Goal: Task Accomplishment & Management: Use online tool/utility

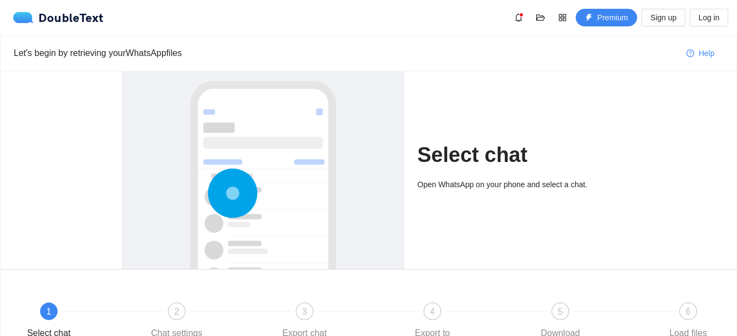
scroll to position [108, 0]
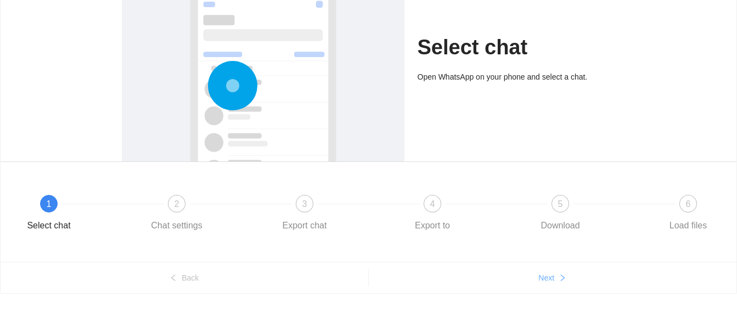
click at [548, 279] on span "Next" at bounding box center [547, 278] width 16 height 12
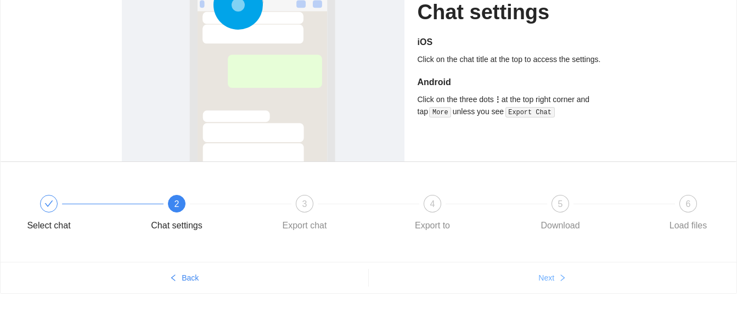
click at [548, 279] on span "Next" at bounding box center [547, 278] width 16 height 12
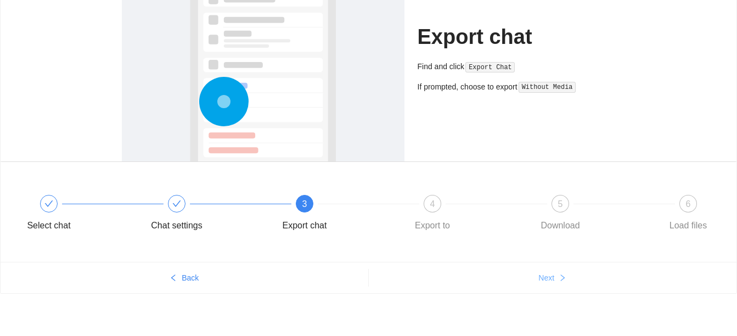
click at [548, 279] on span "Next" at bounding box center [547, 278] width 16 height 12
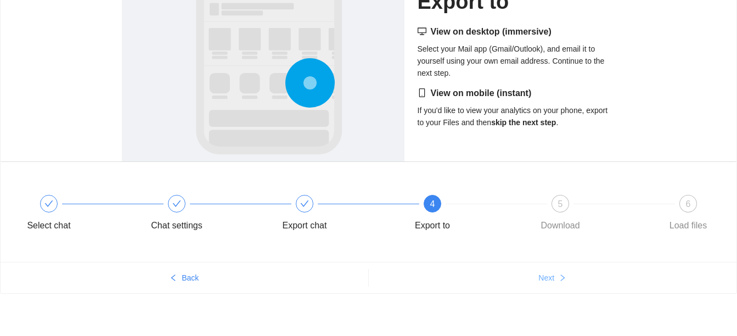
click at [548, 279] on span "Next" at bounding box center [547, 278] width 16 height 12
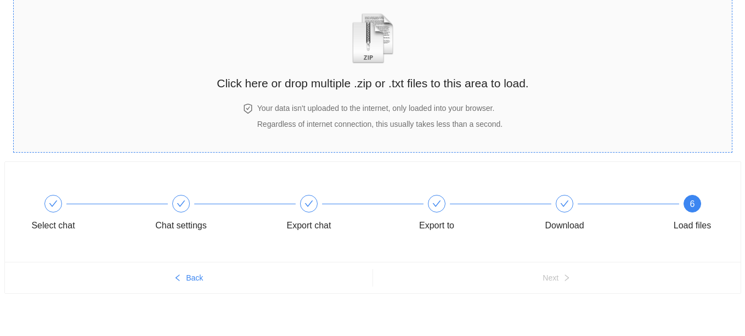
scroll to position [0, 0]
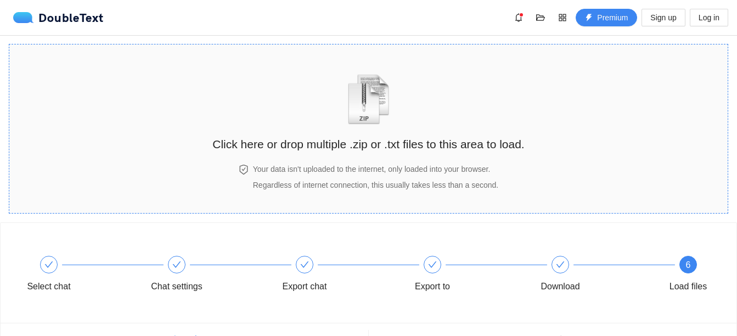
click at [416, 114] on div "Click here or drop multiple .zip or .txt files to this area to load." at bounding box center [368, 104] width 312 height 98
click at [388, 147] on h2 "Click here or drop multiple .zip or .txt files to this area to load." at bounding box center [368, 144] width 312 height 18
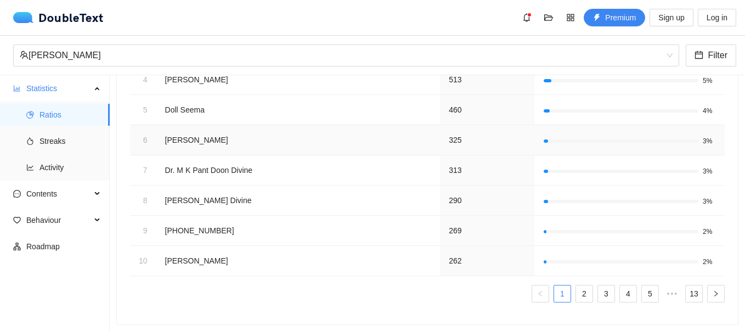
scroll to position [255, 0]
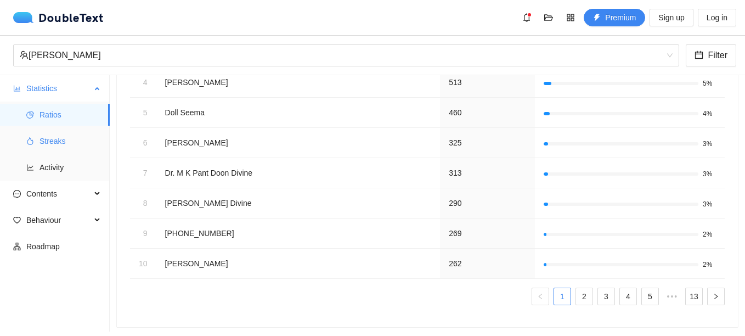
click at [60, 150] on span "Streaks" at bounding box center [70, 141] width 61 height 22
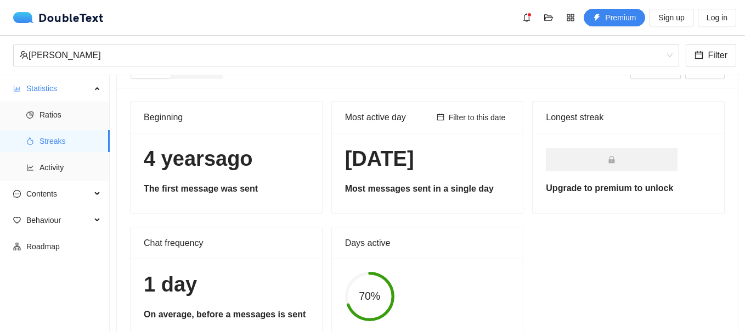
scroll to position [29, 0]
click at [455, 122] on span "Filter to this date" at bounding box center [477, 118] width 57 height 12
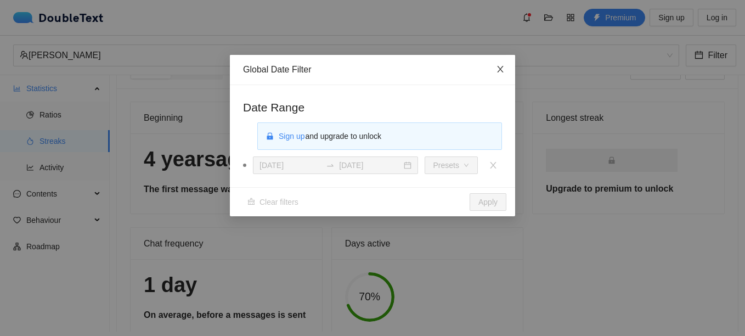
click at [498, 72] on icon "close" at bounding box center [500, 69] width 6 height 7
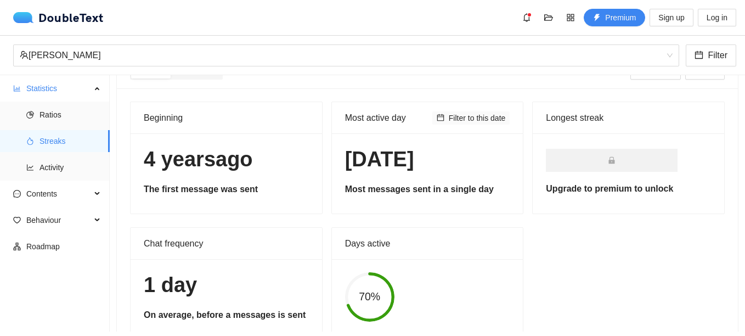
scroll to position [66, 0]
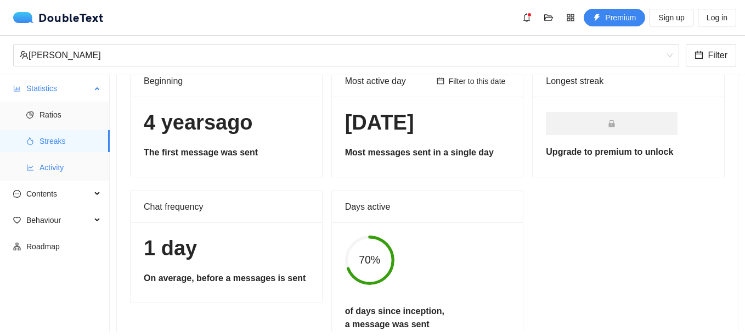
click at [48, 161] on span "Activity" at bounding box center [70, 167] width 61 height 22
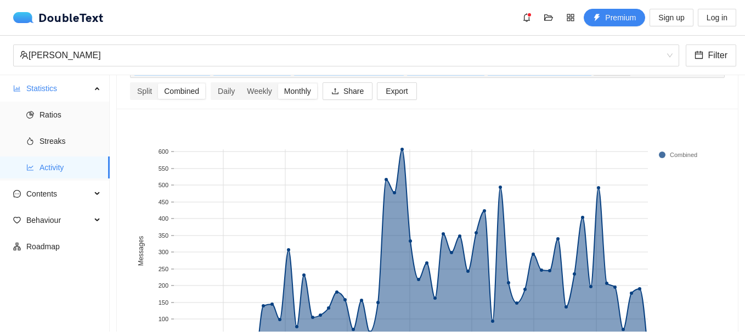
scroll to position [61, 0]
click at [253, 94] on div "Weekly" at bounding box center [259, 91] width 37 height 15
click at [241, 84] on input "Weekly" at bounding box center [241, 84] width 0 height 0
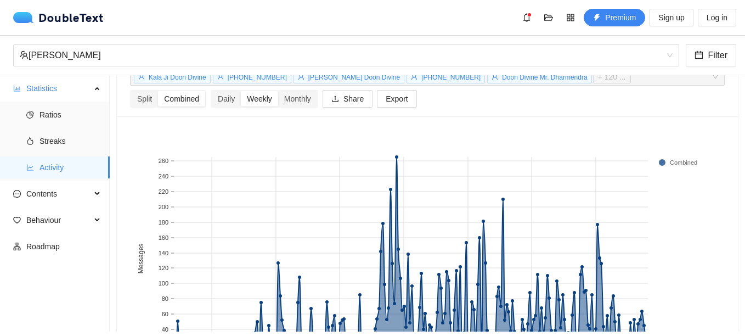
scroll to position [43, 0]
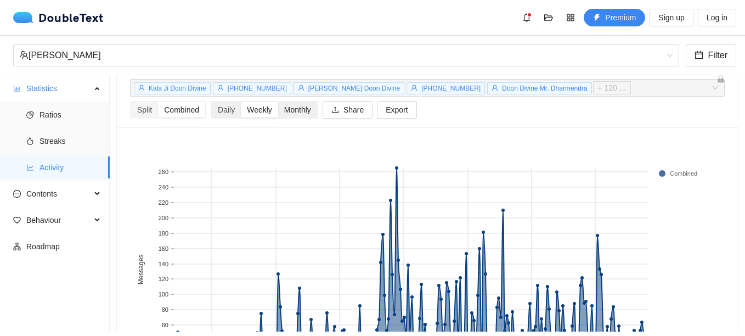
click at [289, 110] on div "Monthly" at bounding box center [297, 109] width 39 height 15
click at [278, 102] on input "Monthly" at bounding box center [278, 102] width 0 height 0
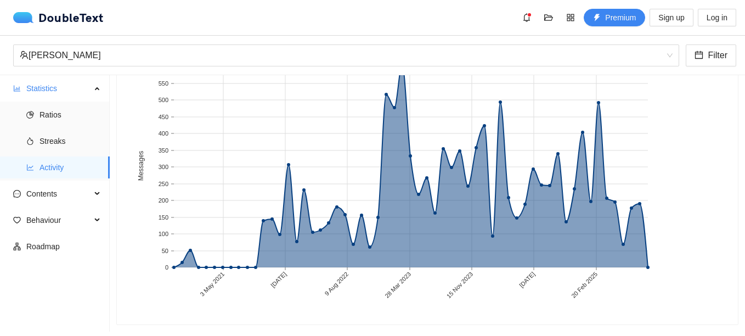
scroll to position [0, 0]
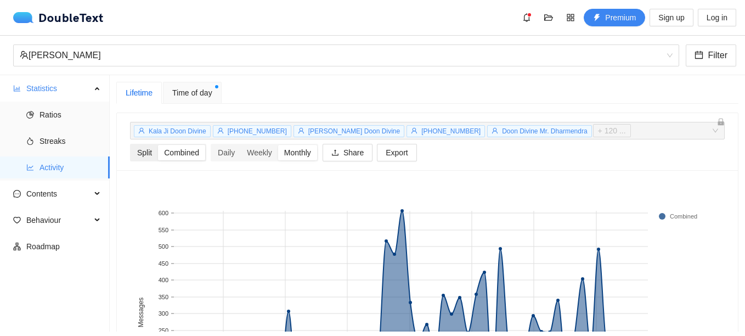
click at [142, 151] on div "Split" at bounding box center [144, 152] width 27 height 15
click at [131, 145] on input "Split" at bounding box center [131, 145] width 0 height 0
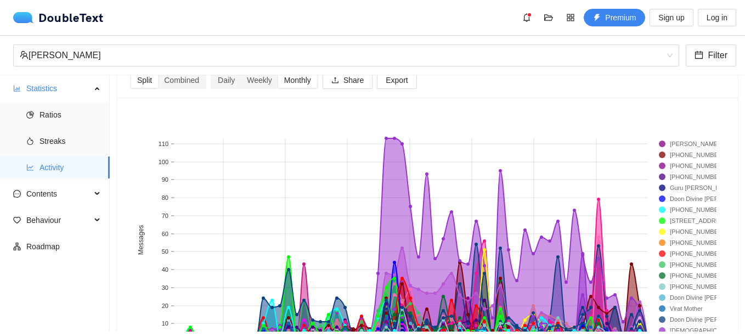
scroll to position [74, 0]
click at [666, 144] on rect at bounding box center [681, 142] width 44 height 11
click at [599, 122] on rect at bounding box center [423, 247] width 587 height 274
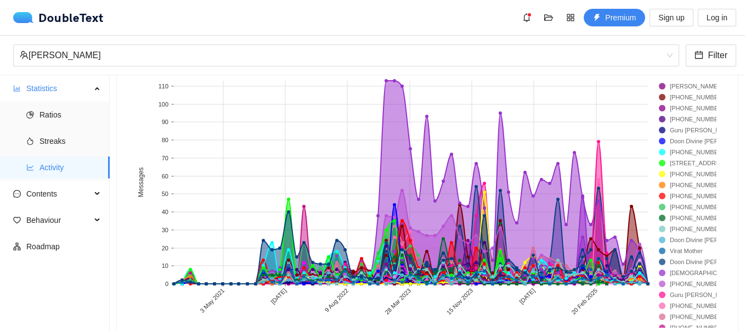
scroll to position [155, 0]
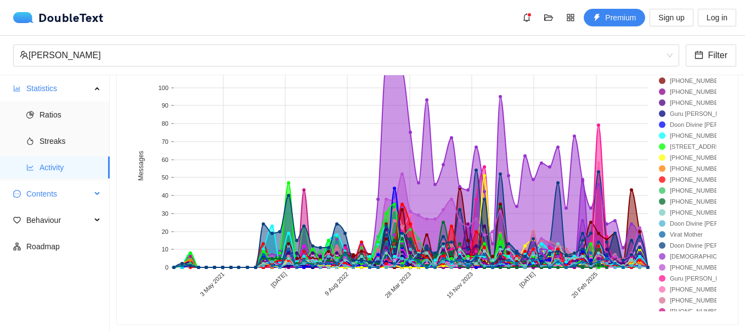
click at [44, 194] on span "Contents" at bounding box center [58, 194] width 65 height 22
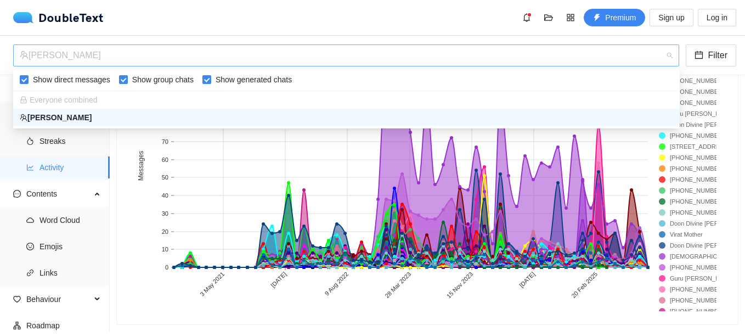
click at [671, 57] on span "[PERSON_NAME]" at bounding box center [346, 55] width 653 height 21
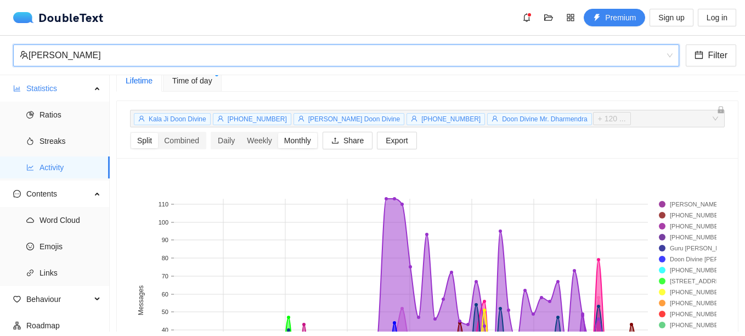
scroll to position [11, 0]
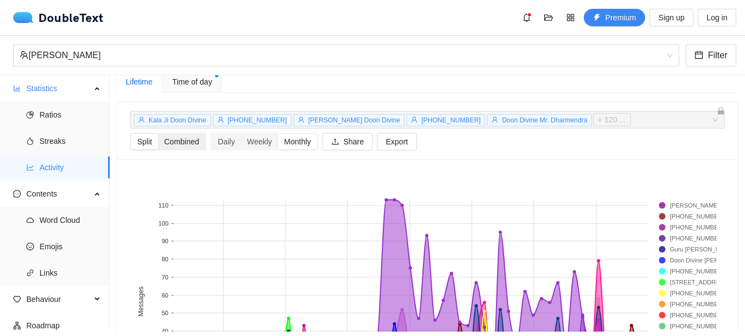
click at [172, 147] on div "Combined" at bounding box center [181, 141] width 47 height 15
click at [158, 134] on input "Combined" at bounding box center [158, 134] width 0 height 0
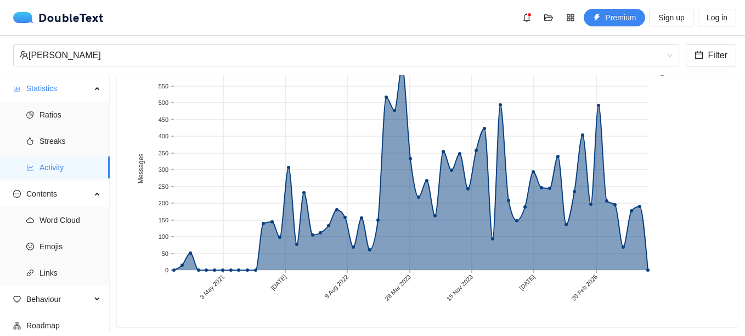
scroll to position [155, 0]
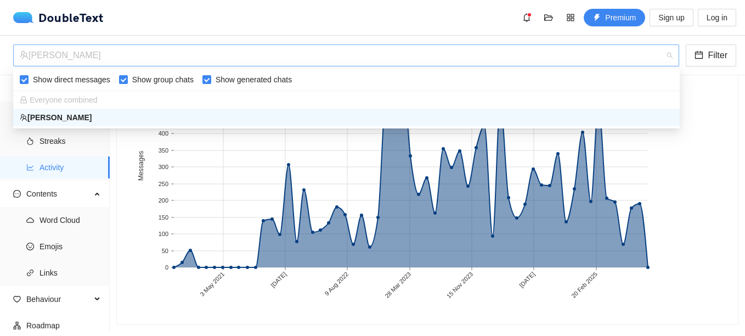
click at [293, 56] on div "[PERSON_NAME]" at bounding box center [341, 55] width 643 height 21
click at [89, 100] on span "Everyone combined" at bounding box center [59, 100] width 78 height 9
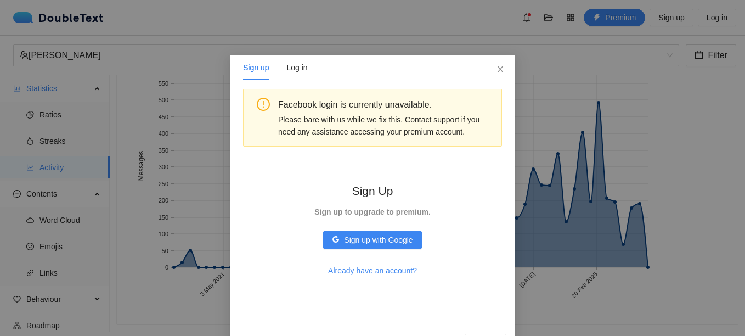
click at [223, 161] on div "Sign up Log in Facebook login is currently unavailable. Please bare with us whi…" at bounding box center [372, 168] width 745 height 336
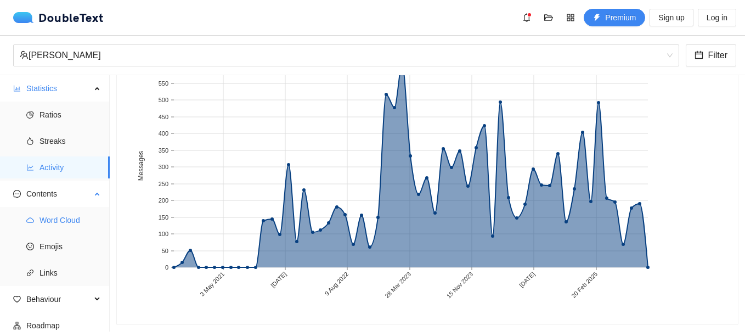
click at [43, 221] on span "Word Cloud" at bounding box center [70, 220] width 61 height 22
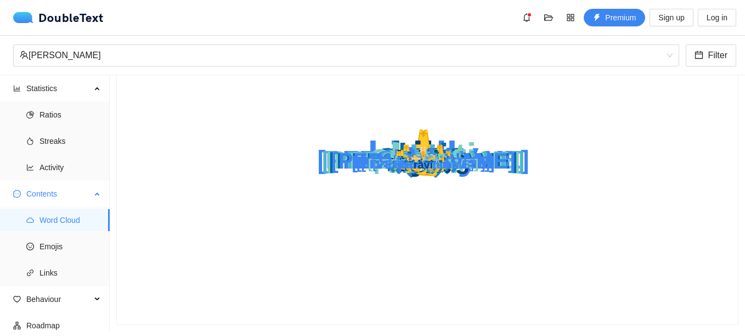
scroll to position [135, 0]
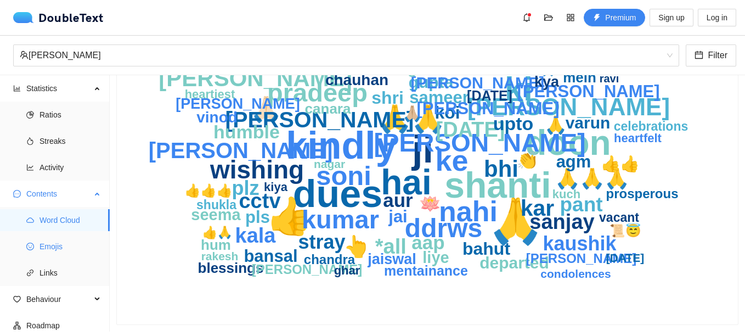
click at [55, 244] on span "Emojis" at bounding box center [70, 247] width 61 height 22
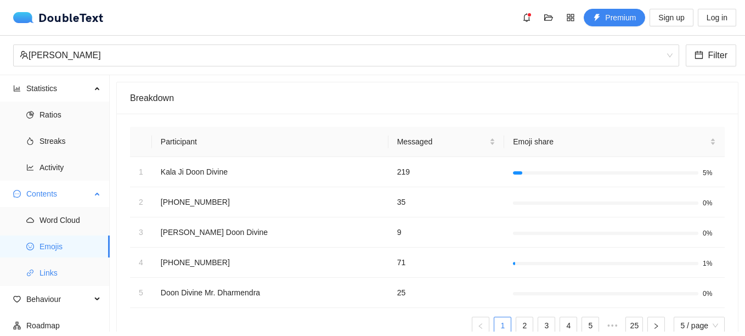
click at [50, 265] on span "Links" at bounding box center [70, 273] width 61 height 22
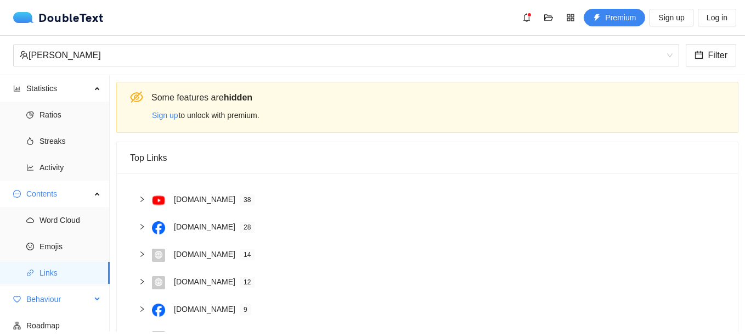
click at [37, 303] on span "Behaviour" at bounding box center [58, 299] width 65 height 22
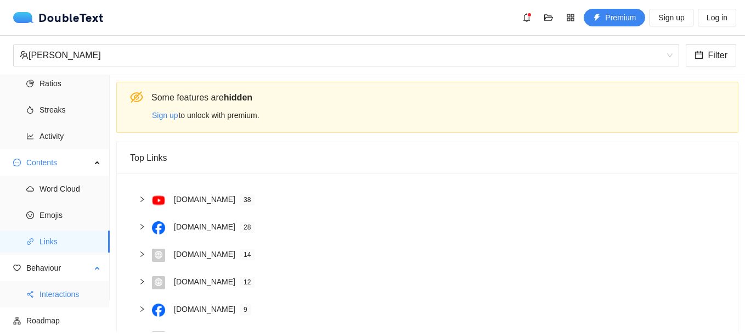
click at [57, 292] on span "Interactions" at bounding box center [70, 294] width 61 height 22
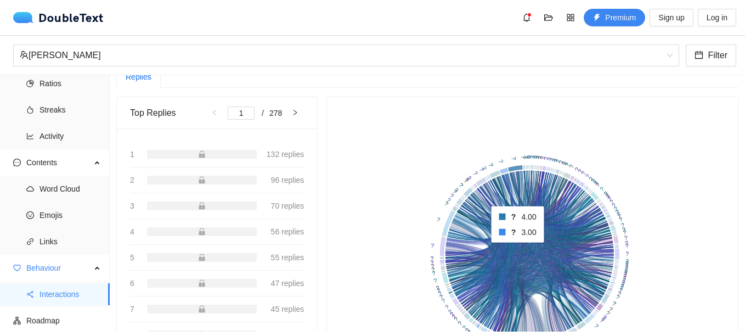
scroll to position [105, 0]
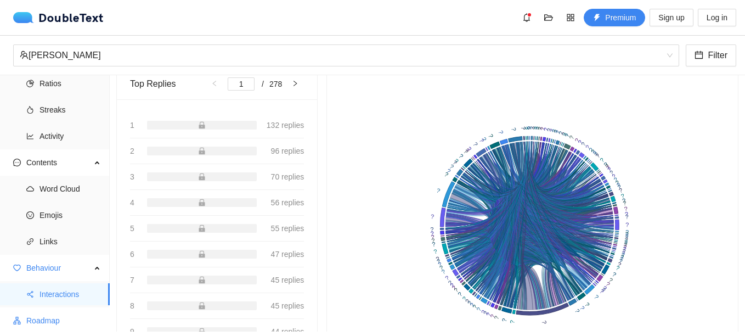
click at [53, 316] on span "Roadmap" at bounding box center [63, 321] width 75 height 22
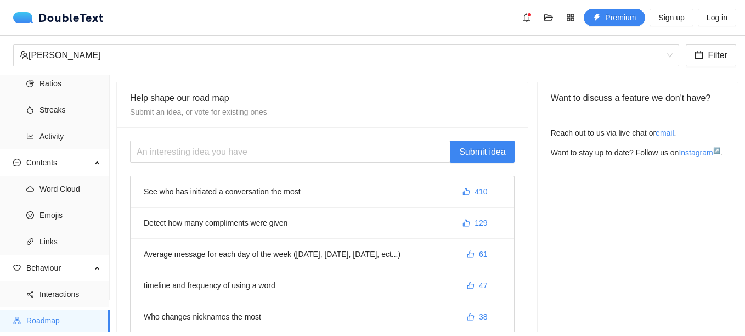
click at [243, 228] on li "Detect how many compliments were given 129" at bounding box center [323, 223] width 384 height 31
click at [214, 226] on li "Detect how many compliments were given 129" at bounding box center [323, 223] width 384 height 31
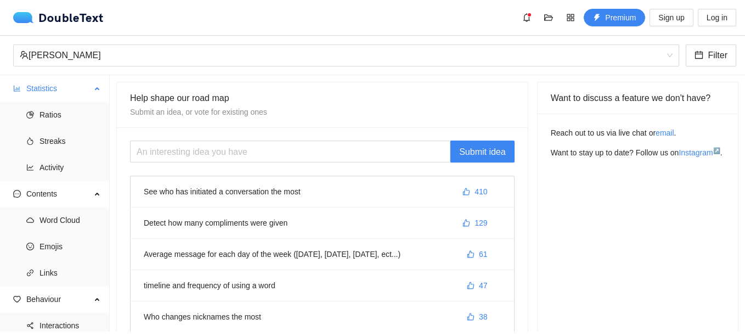
click at [57, 89] on span "Statistics" at bounding box center [58, 88] width 65 height 22
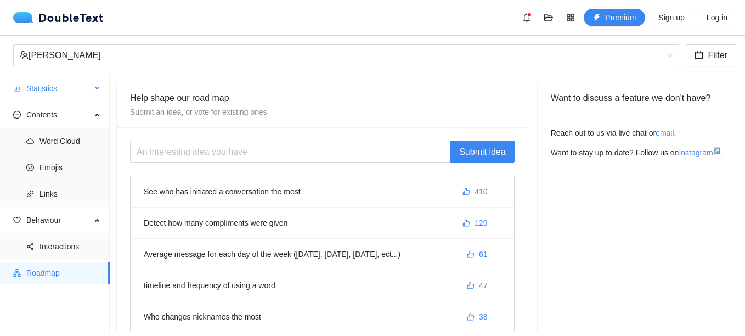
click at [57, 89] on span "Statistics" at bounding box center [58, 88] width 65 height 22
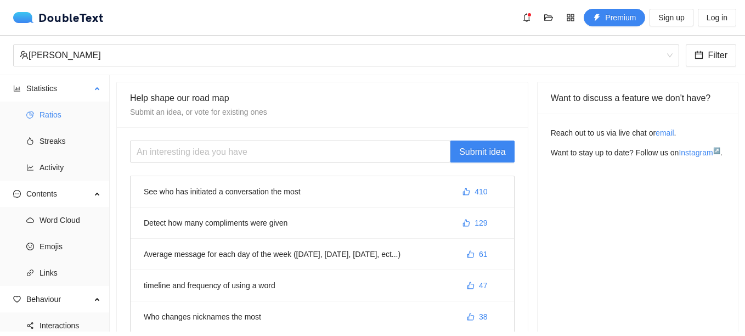
click at [55, 114] on span "Ratios" at bounding box center [70, 115] width 61 height 22
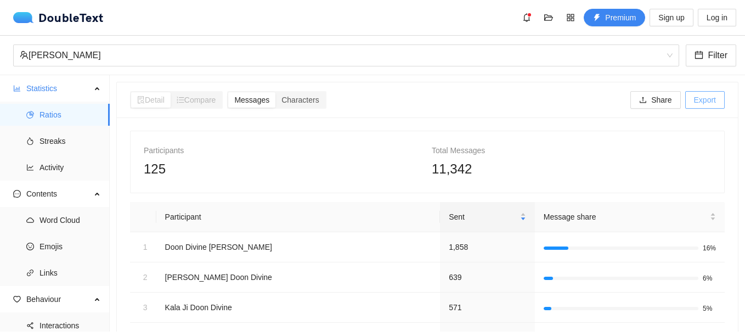
click at [698, 103] on span "Export" at bounding box center [705, 100] width 22 height 12
click at [644, 94] on button "Share" at bounding box center [656, 100] width 50 height 18
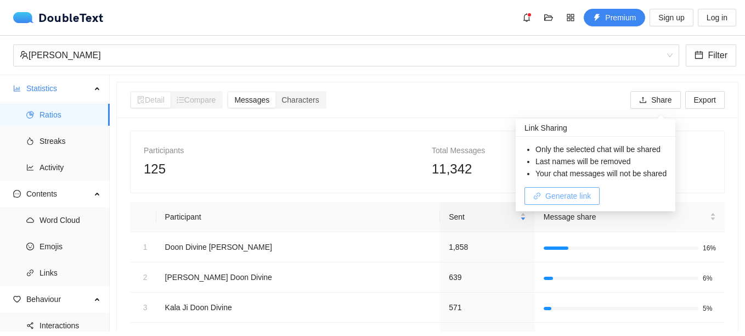
click at [564, 199] on span "Generate link" at bounding box center [569, 196] width 46 height 12
click at [555, 203] on button "Copy link" at bounding box center [555, 196] width 61 height 18
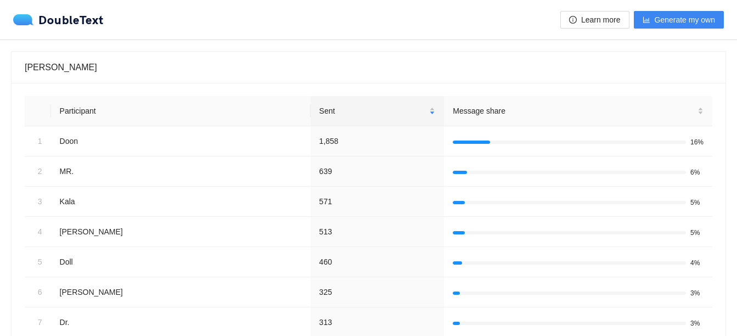
click at [407, 61] on div "[PERSON_NAME]" at bounding box center [369, 67] width 688 height 14
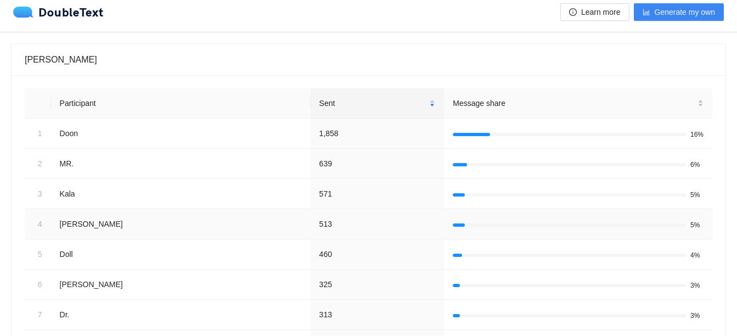
scroll to position [5, 0]
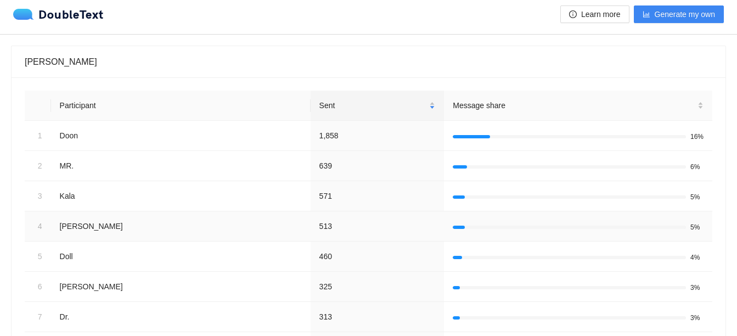
click at [453, 105] on span "Message share" at bounding box center [574, 105] width 243 height 12
